Goal: Task Accomplishment & Management: Manage account settings

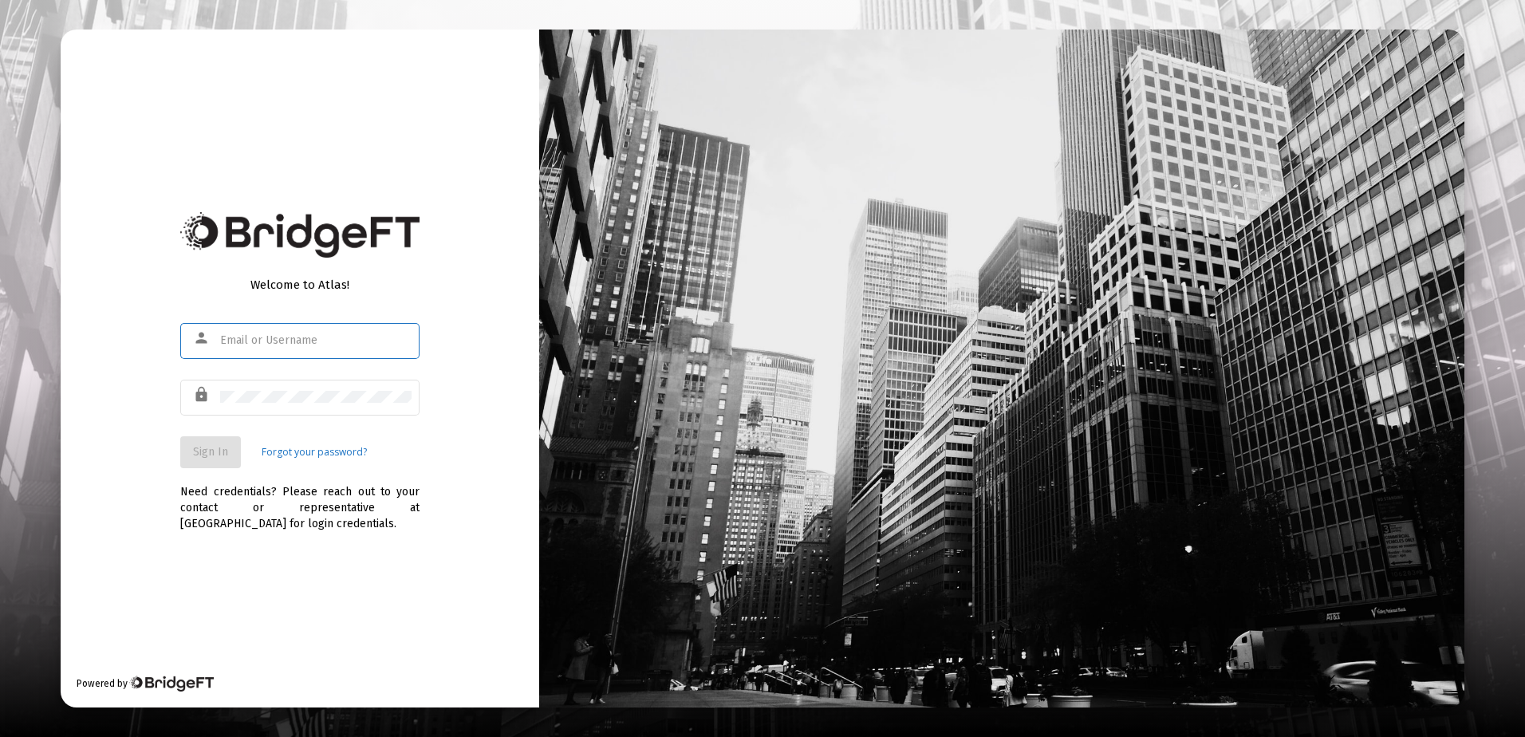
click at [259, 345] on input "text" at bounding box center [315, 340] width 191 height 13
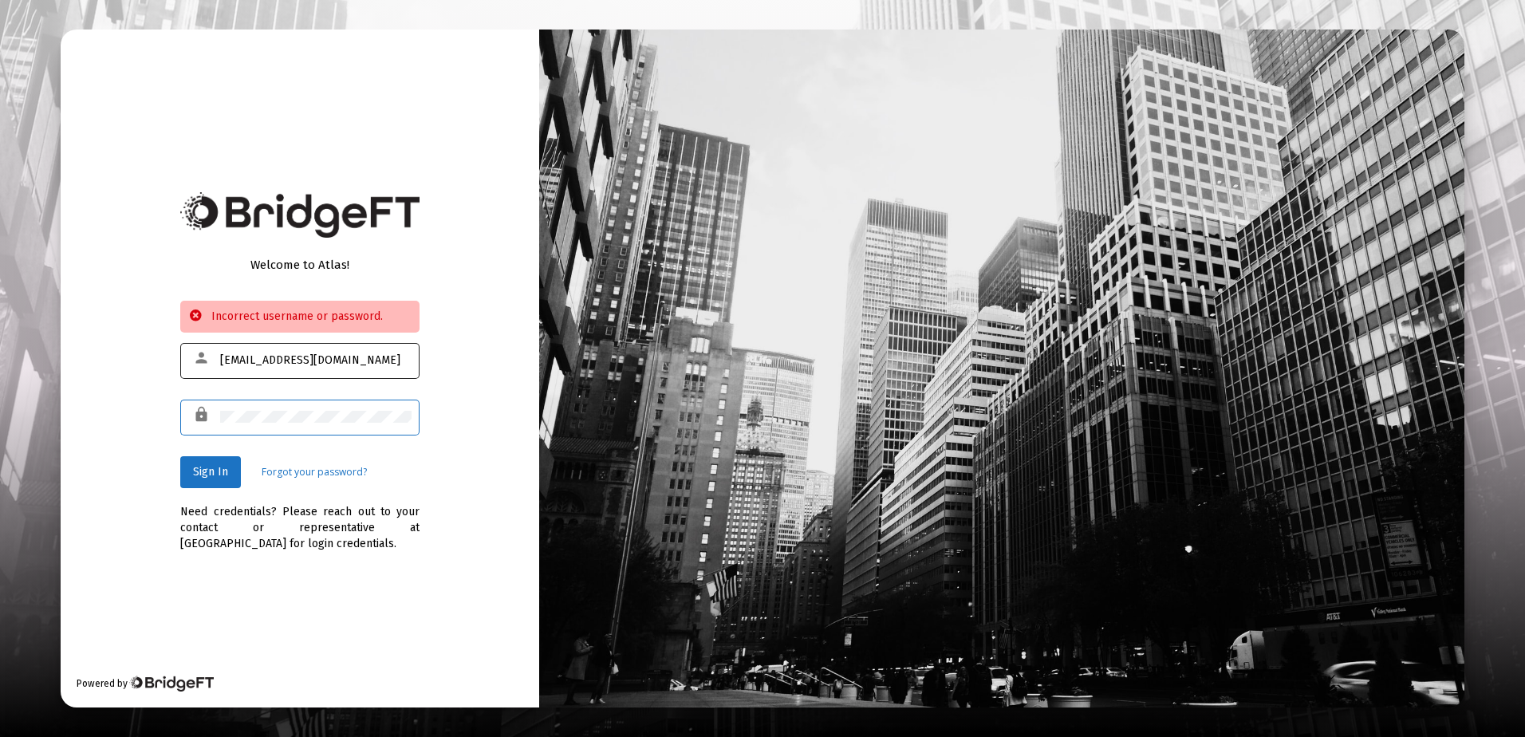
click at [307, 361] on input "[EMAIL_ADDRESS][DOMAIN_NAME]" at bounding box center [315, 360] width 191 height 13
type input "[EMAIL_ADDRESS][DOMAIN_NAME]"
click at [222, 469] on span "Sign In" at bounding box center [210, 472] width 35 height 14
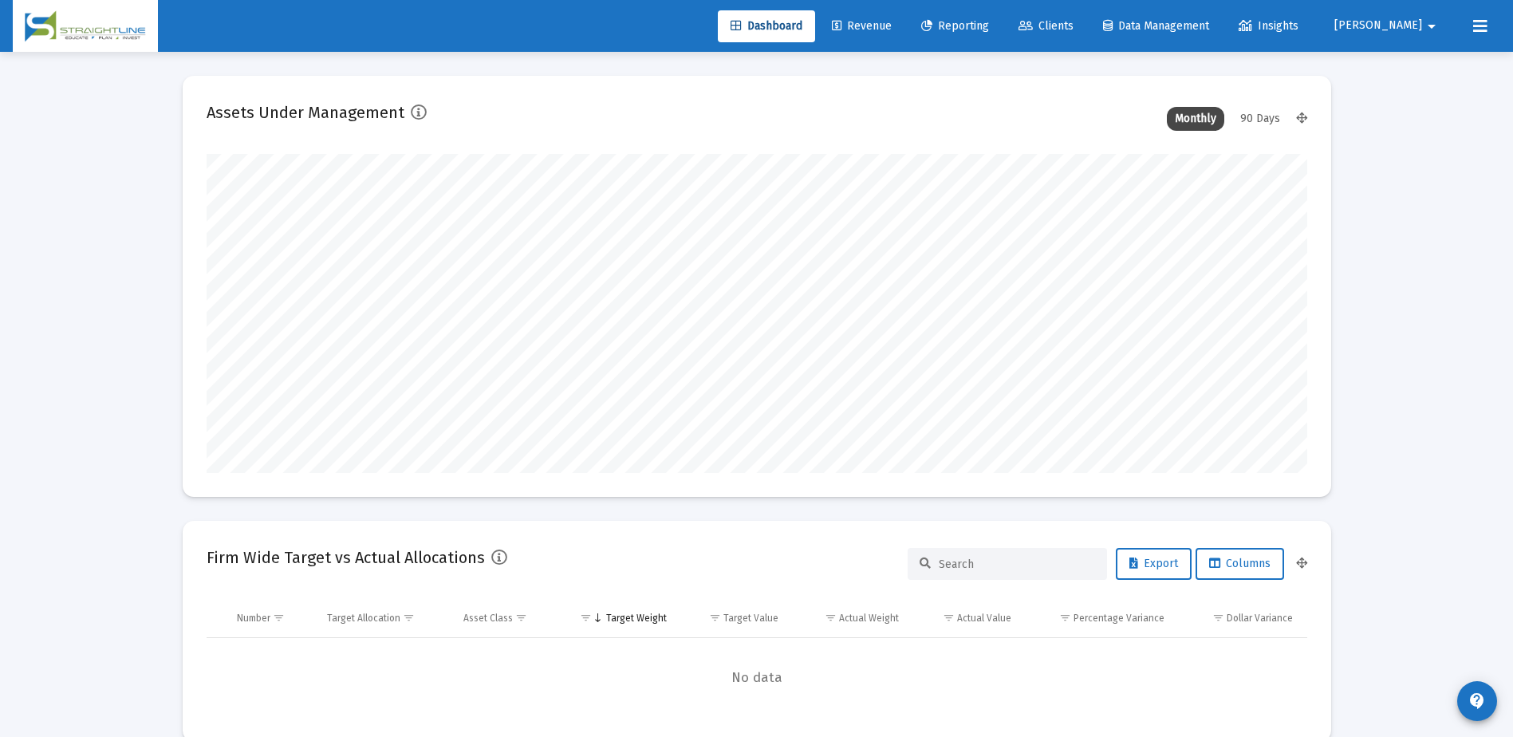
scroll to position [319, 593]
type input "[DATE]"
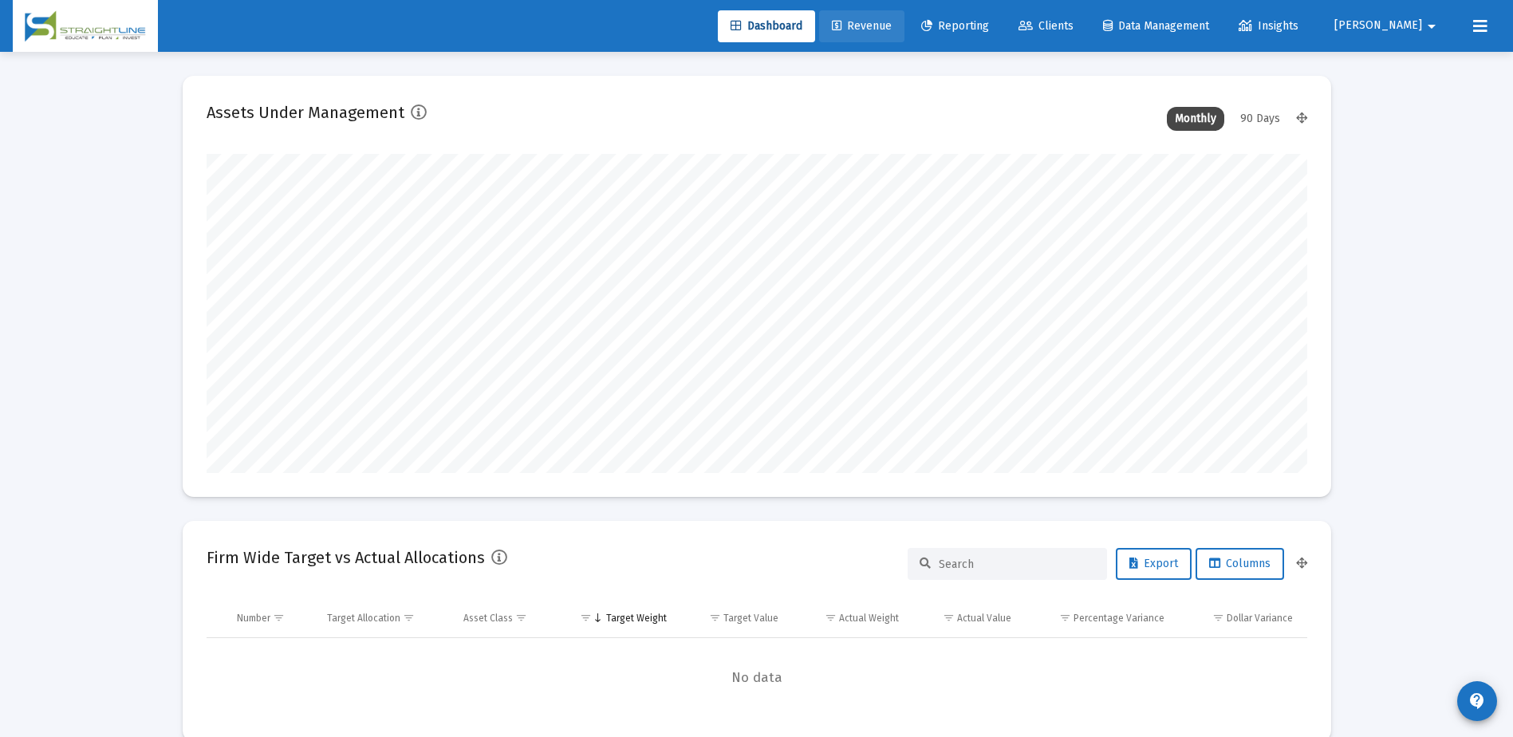
click at [892, 29] on span "Revenue" at bounding box center [862, 26] width 60 height 14
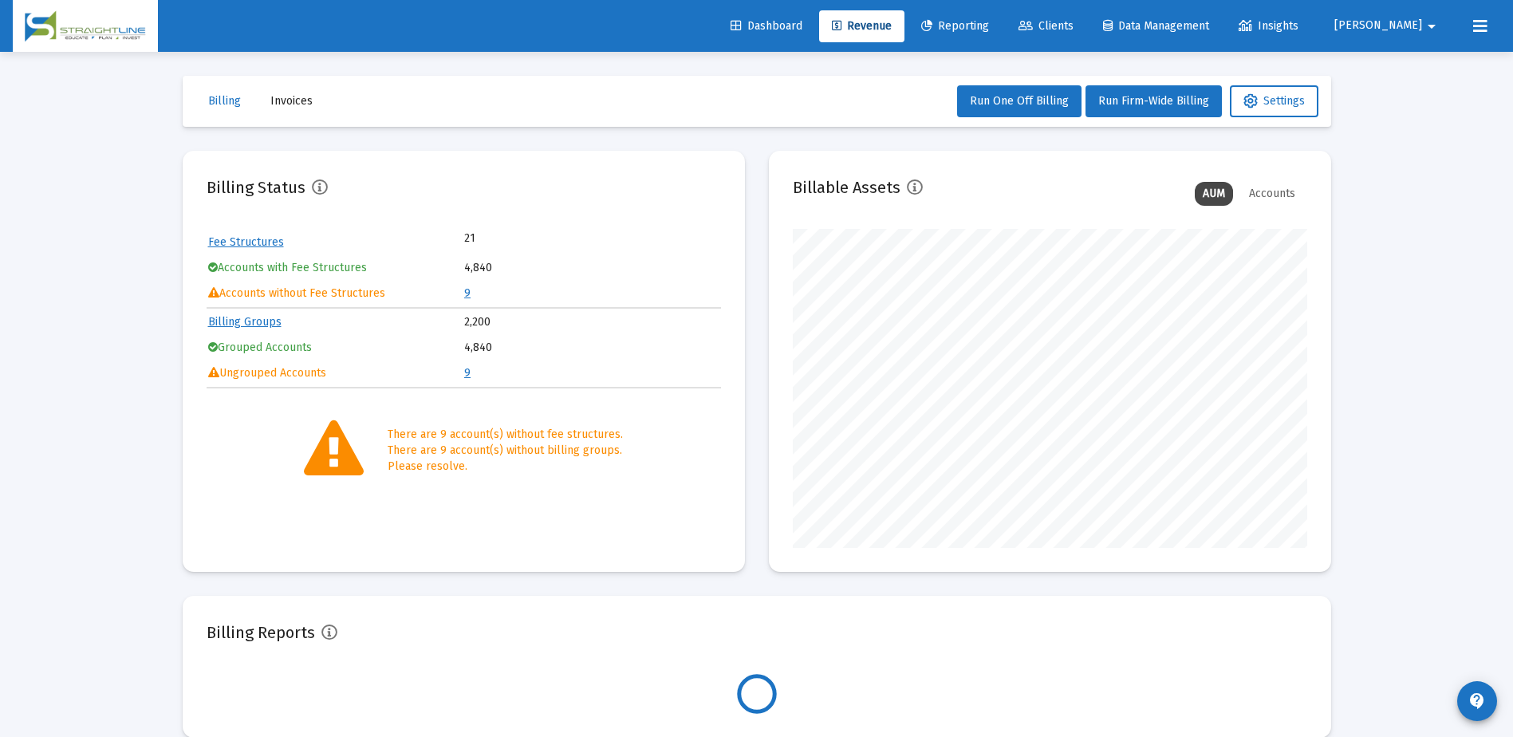
scroll to position [319, 515]
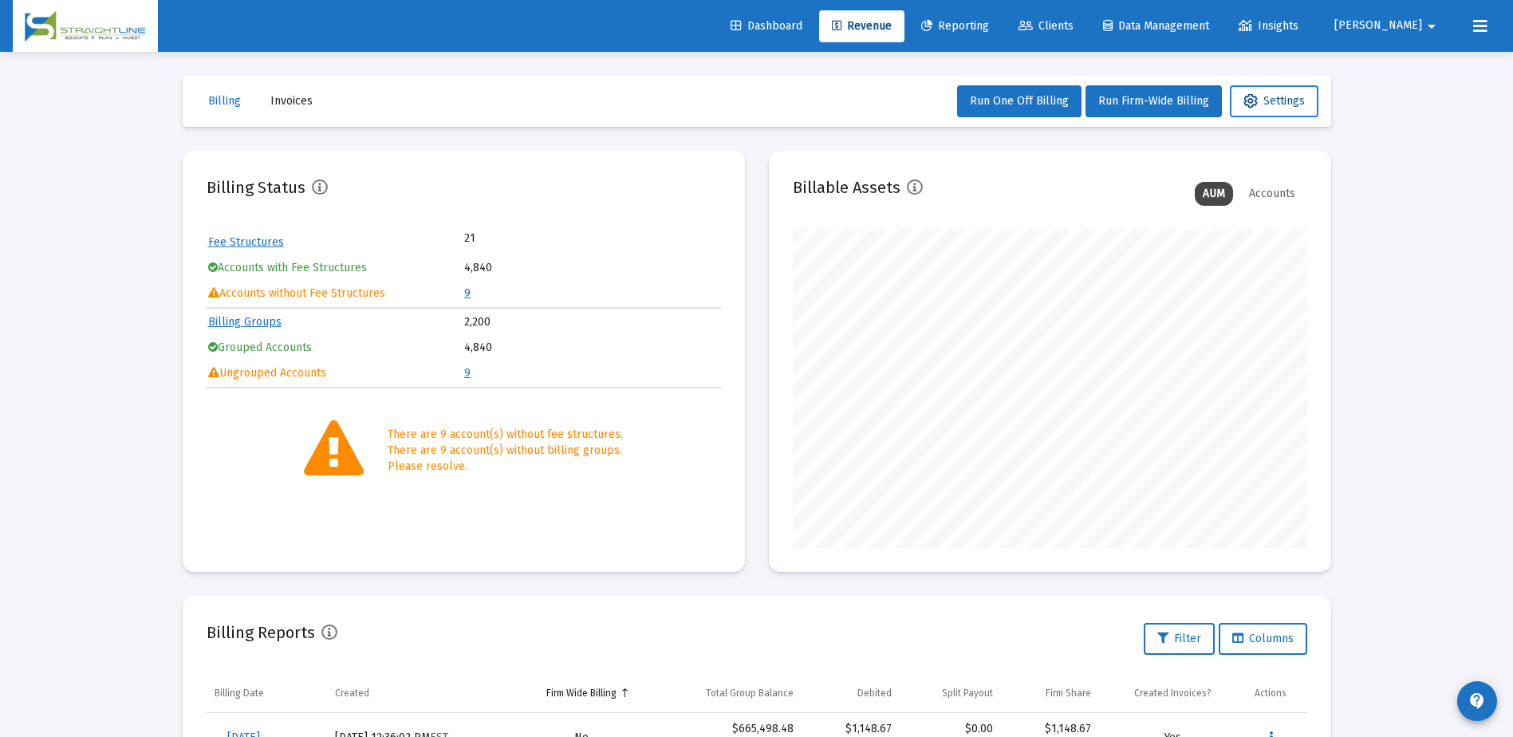
click at [1253, 97] on icon at bounding box center [1251, 101] width 14 height 14
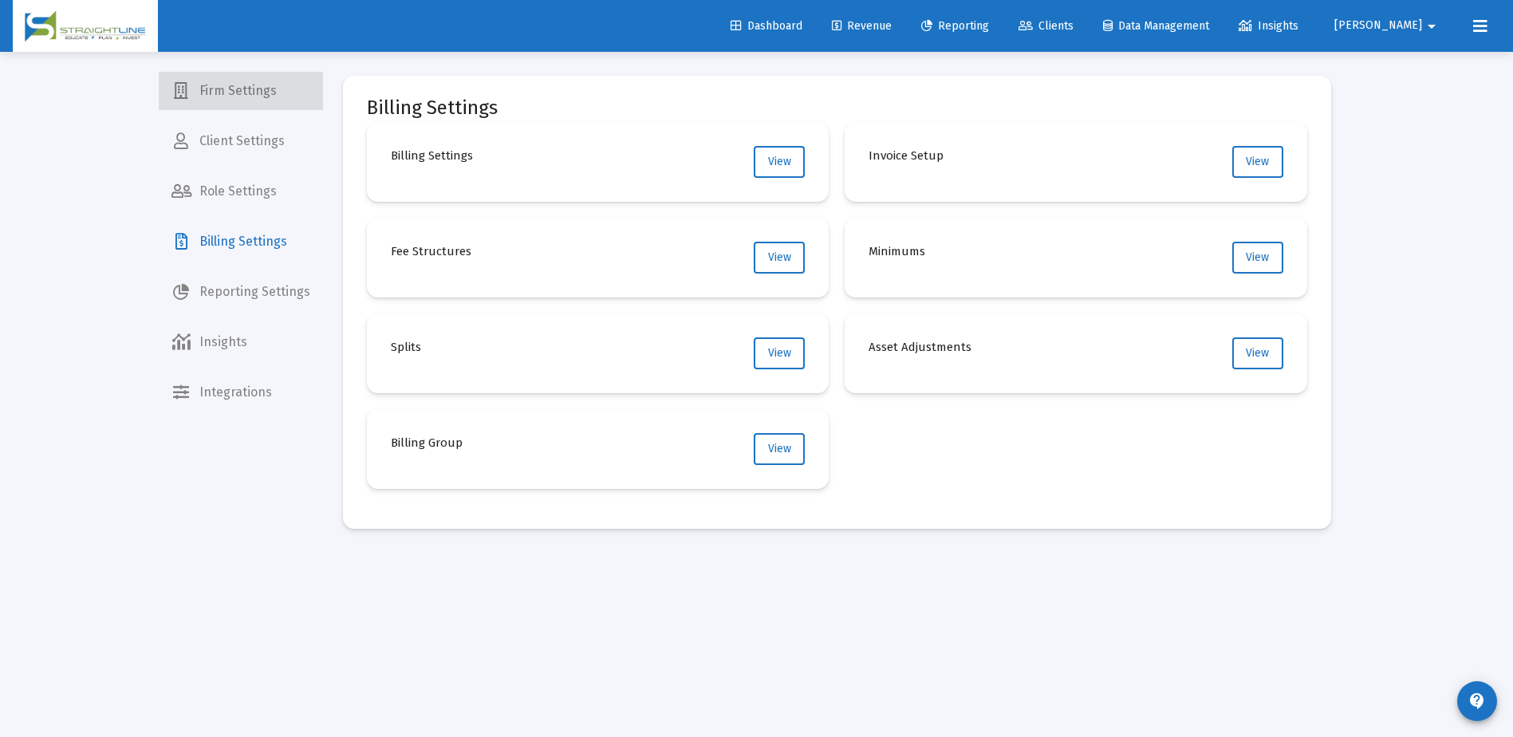
click at [250, 97] on span "Firm Settings" at bounding box center [241, 91] width 164 height 38
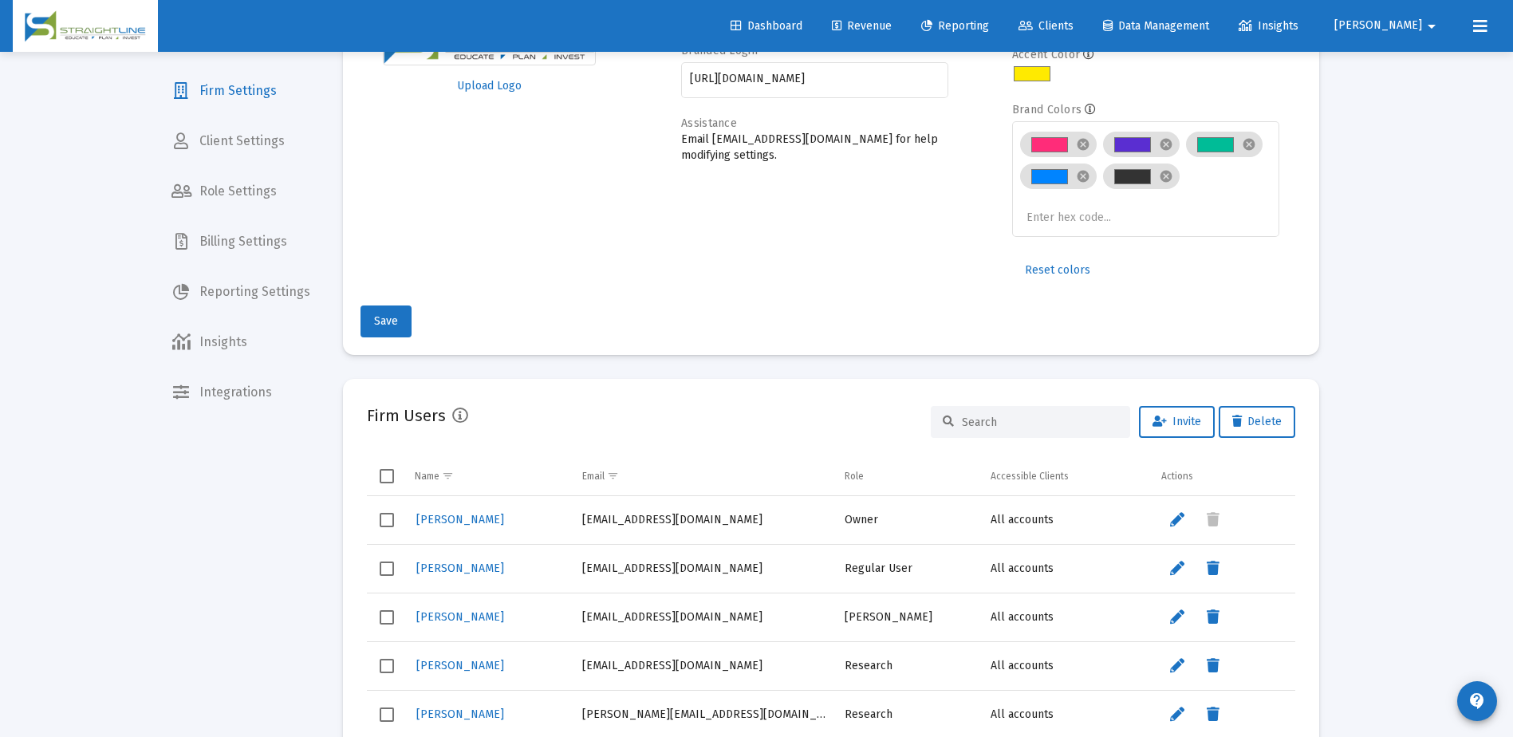
scroll to position [160, 0]
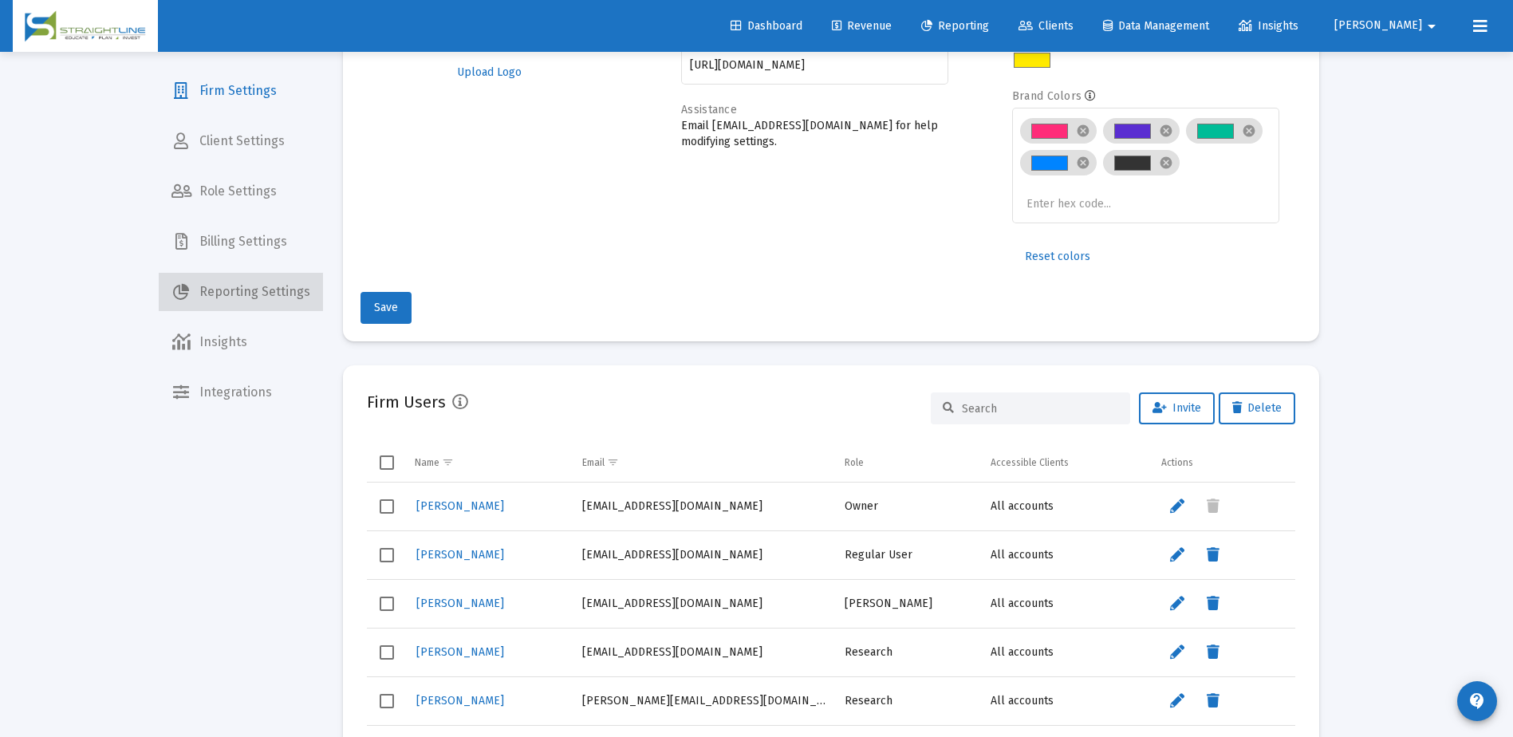
click at [245, 293] on span "Reporting Settings" at bounding box center [241, 292] width 164 height 38
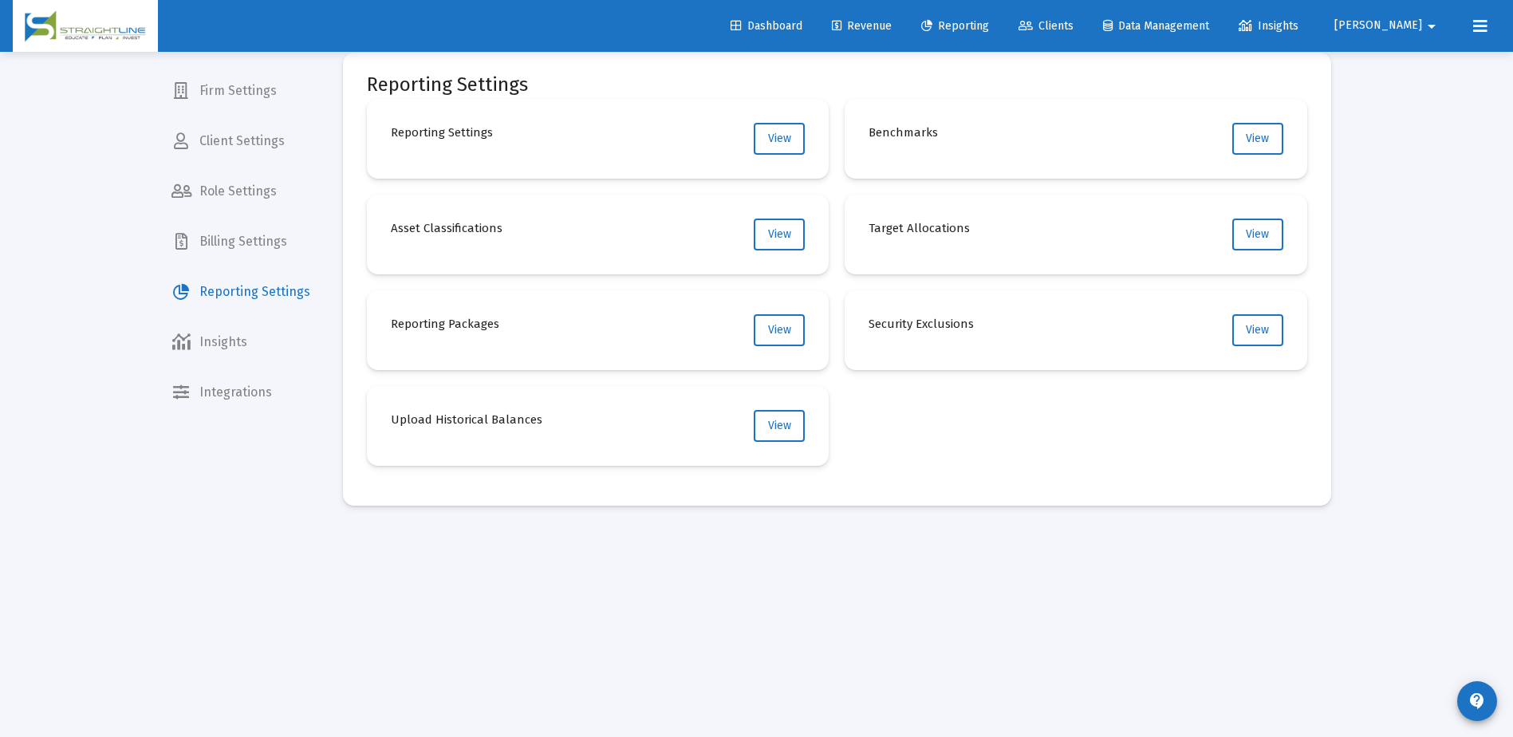
click at [221, 187] on span "Role Settings" at bounding box center [241, 191] width 164 height 38
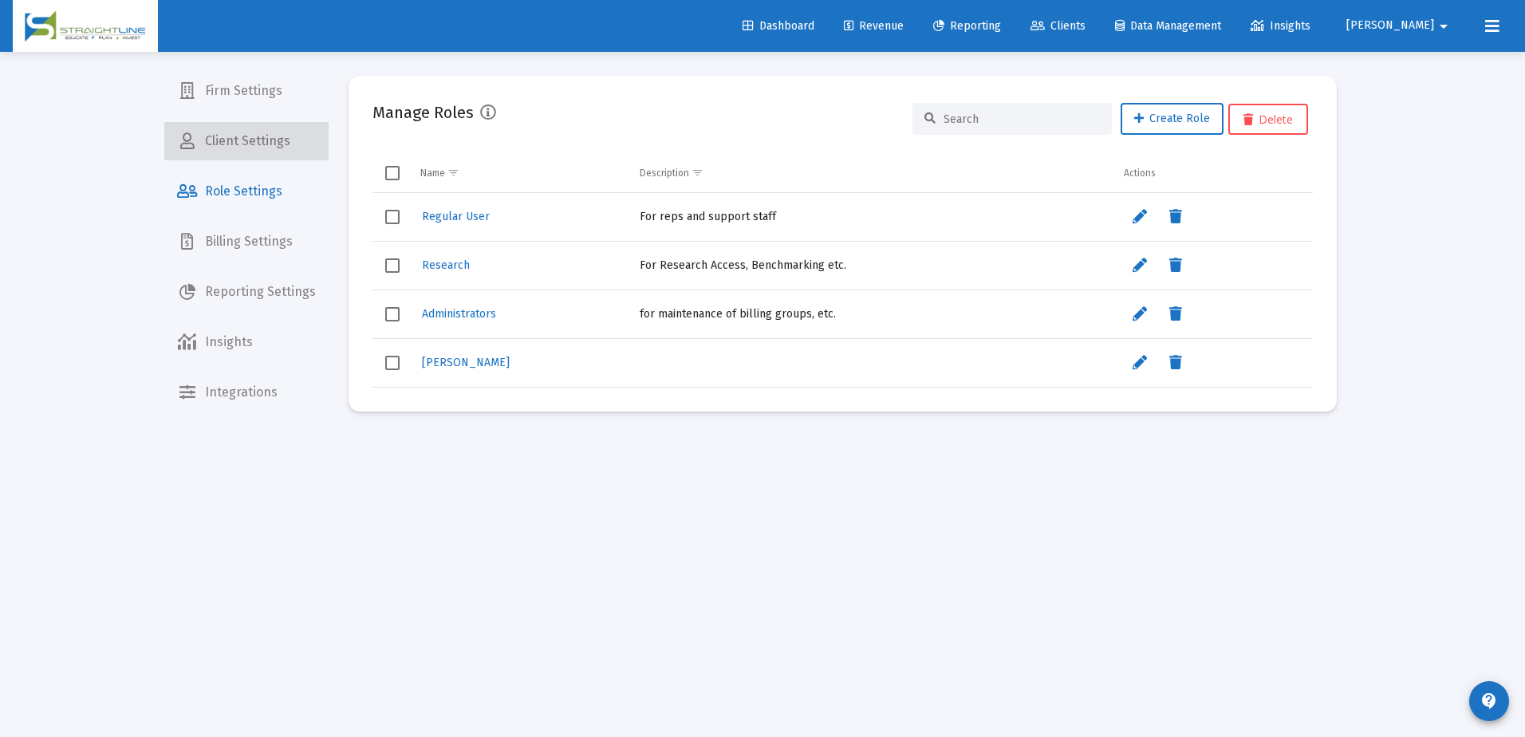
click at [247, 153] on span "Client Settings" at bounding box center [246, 141] width 164 height 38
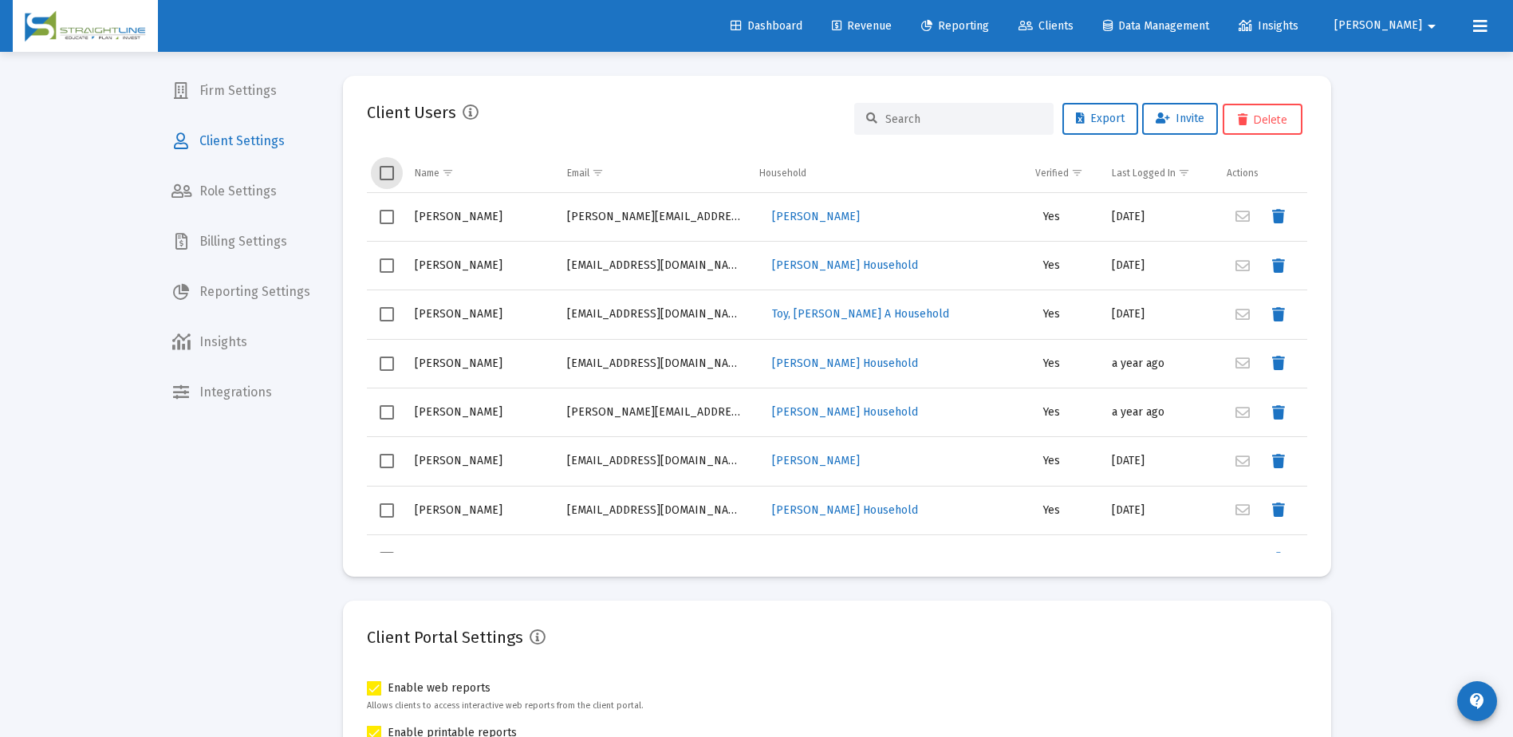
click at [381, 171] on span "Select all" at bounding box center [387, 173] width 14 height 14
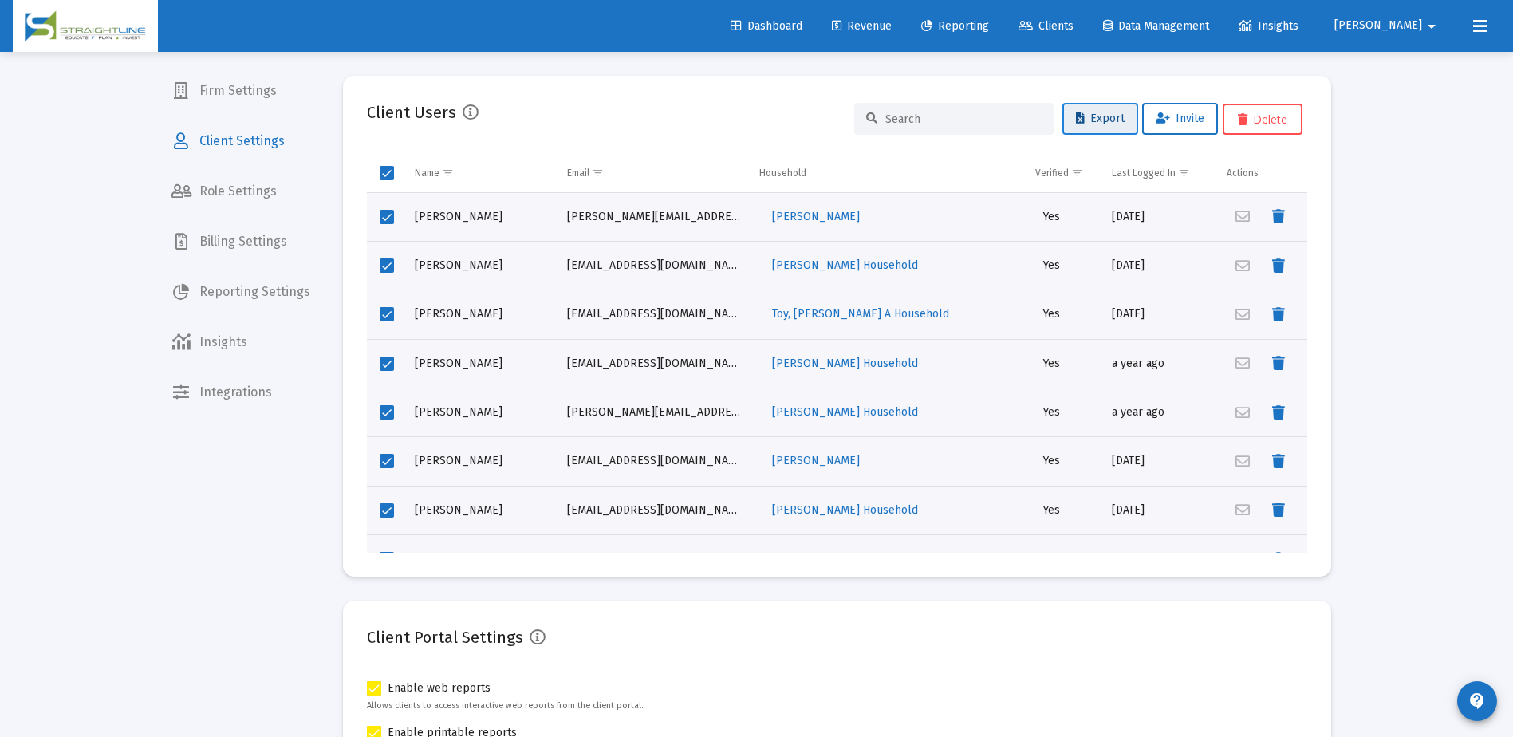
click at [1096, 124] on span "Export" at bounding box center [1100, 119] width 49 height 14
